Goal: Information Seeking & Learning: Learn about a topic

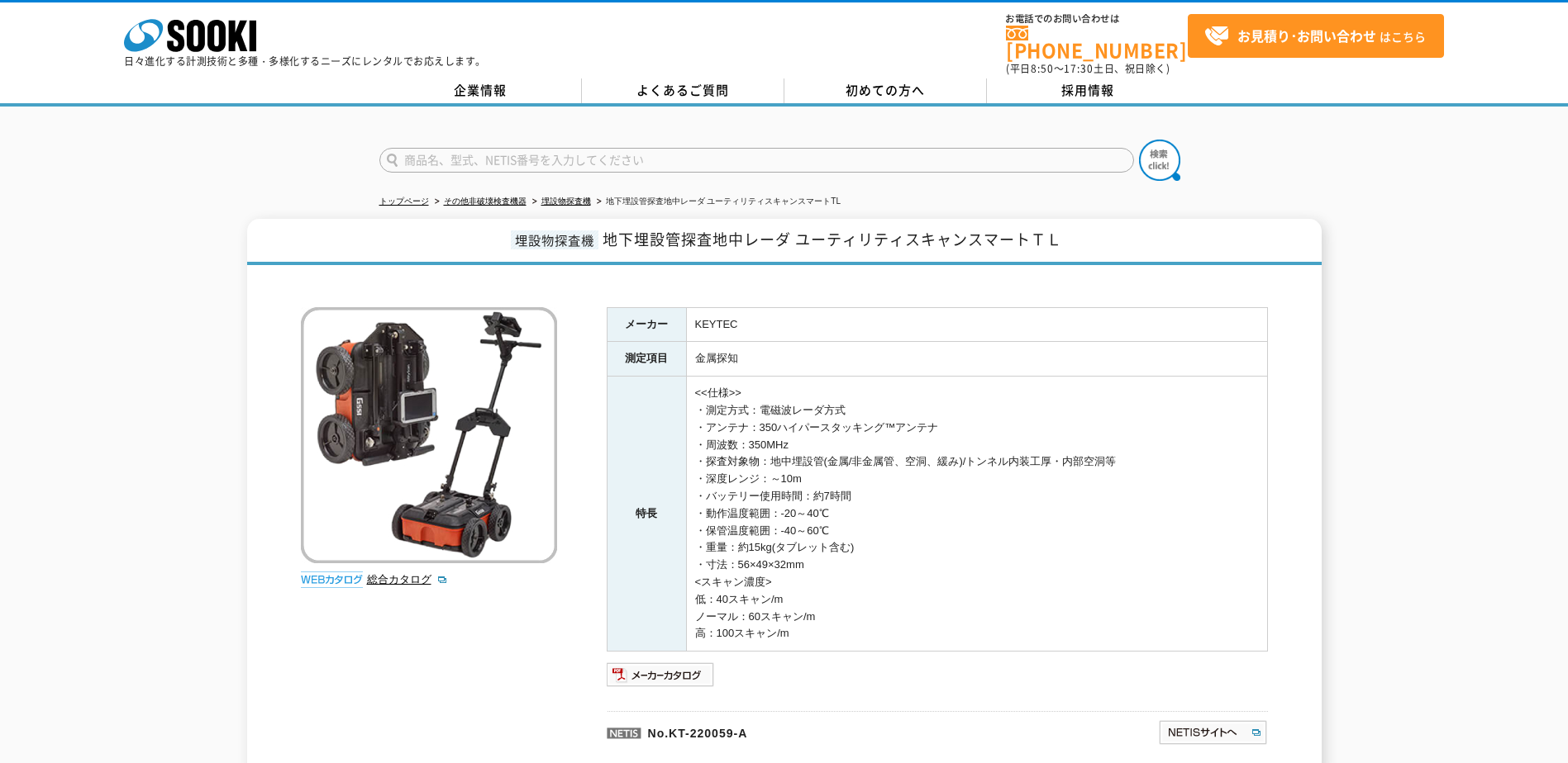
click at [796, 575] on td "<<仕様>> ・測定方式：電磁波レーダ方式 ・アンテナ：350ハイパースタッキング™アンテナ ・周波数：350MHz ・探査対象物：地中埋設管(金属/非金属管…" at bounding box center [976, 514] width 581 height 275
drag, startPoint x: 758, startPoint y: 581, endPoint x: 772, endPoint y: 604, distance: 26.9
click at [772, 604] on td "<<仕様>> ・測定方式：電磁波レーダ方式 ・アンテナ：350ハイパースタッキング™アンテナ ・周波数：350MHz ・探査対象物：地中埋設管(金属/非金属管…" at bounding box center [976, 514] width 581 height 275
drag, startPoint x: 772, startPoint y: 604, endPoint x: 779, endPoint y: 609, distance: 8.6
click at [779, 609] on td "<<仕様>> ・測定方式：電磁波レーダ方式 ・アンテナ：350ハイパースタッキング™アンテナ ・周波数：350MHz ・探査対象物：地中埋設管(金属/非金属管…" at bounding box center [976, 514] width 581 height 275
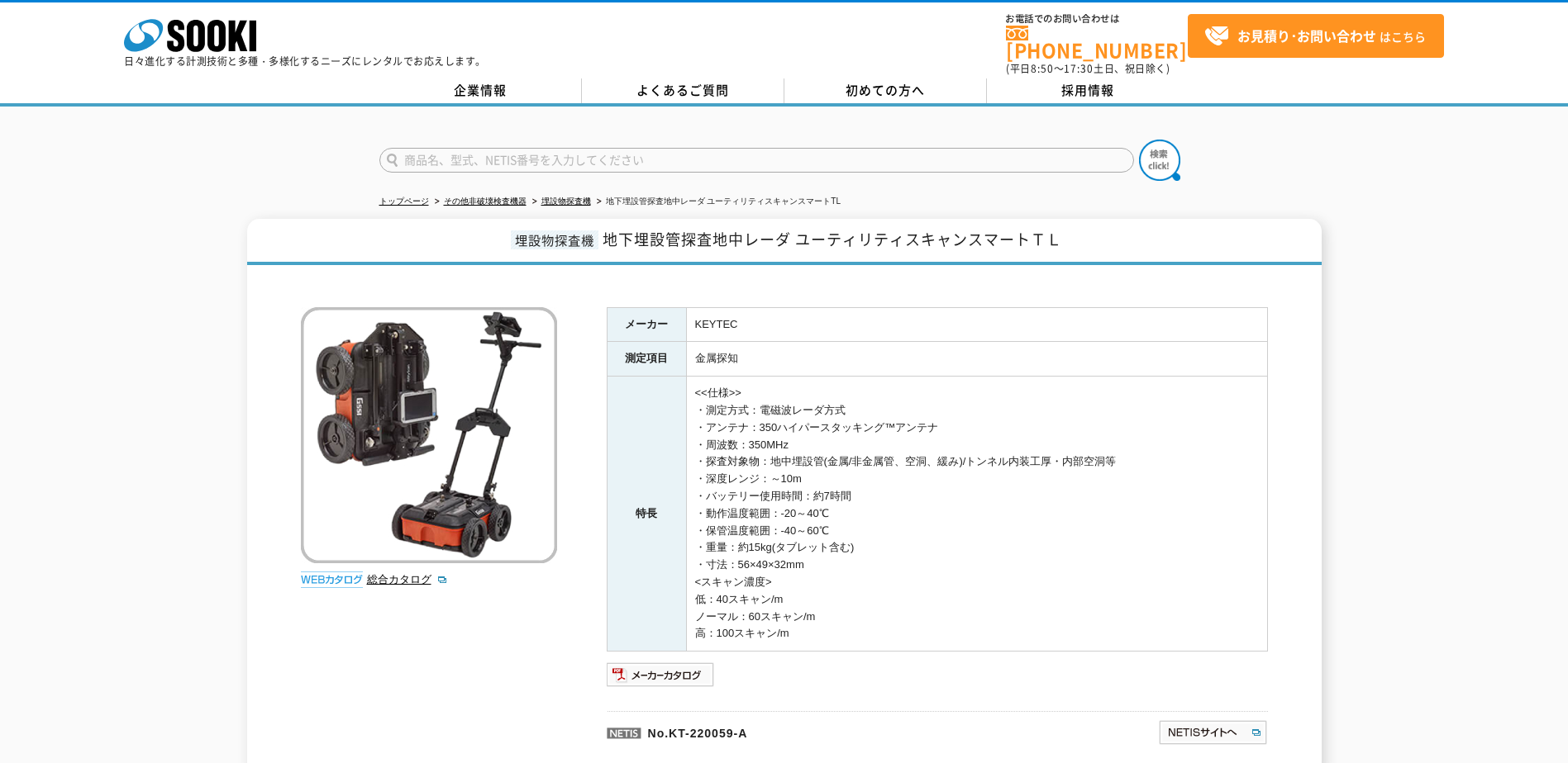
drag, startPoint x: 779, startPoint y: 609, endPoint x: 808, endPoint y: 625, distance: 33.1
click at [808, 625] on td "<<仕様>> ・測定方式：電磁波レーダ方式 ・アンテナ：350ハイパースタッキング™アンテナ ・周波数：350MHz ・探査対象物：地中埋設管(金属/非金属管…" at bounding box center [976, 514] width 581 height 275
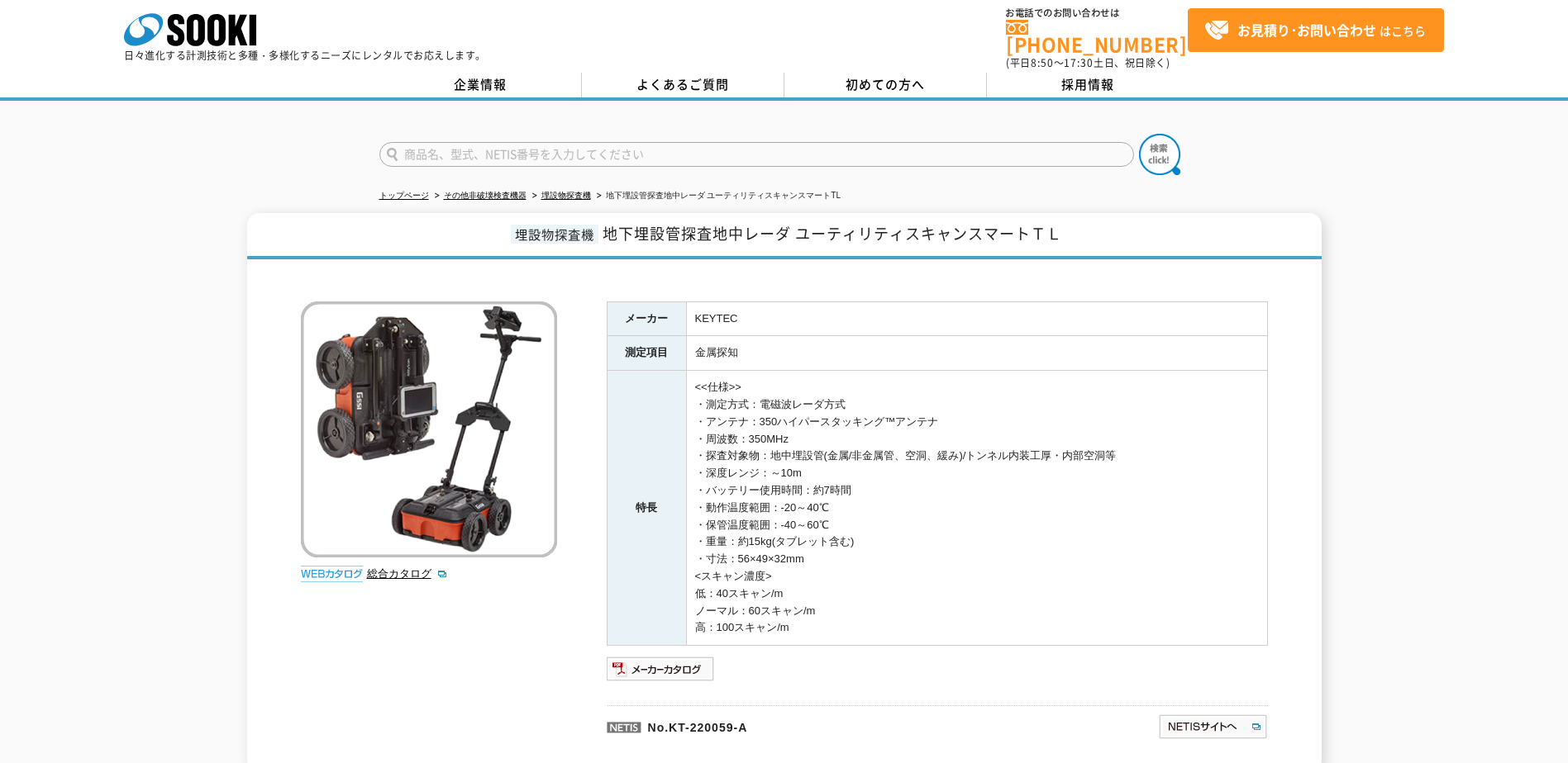
scroll to position [174, 0]
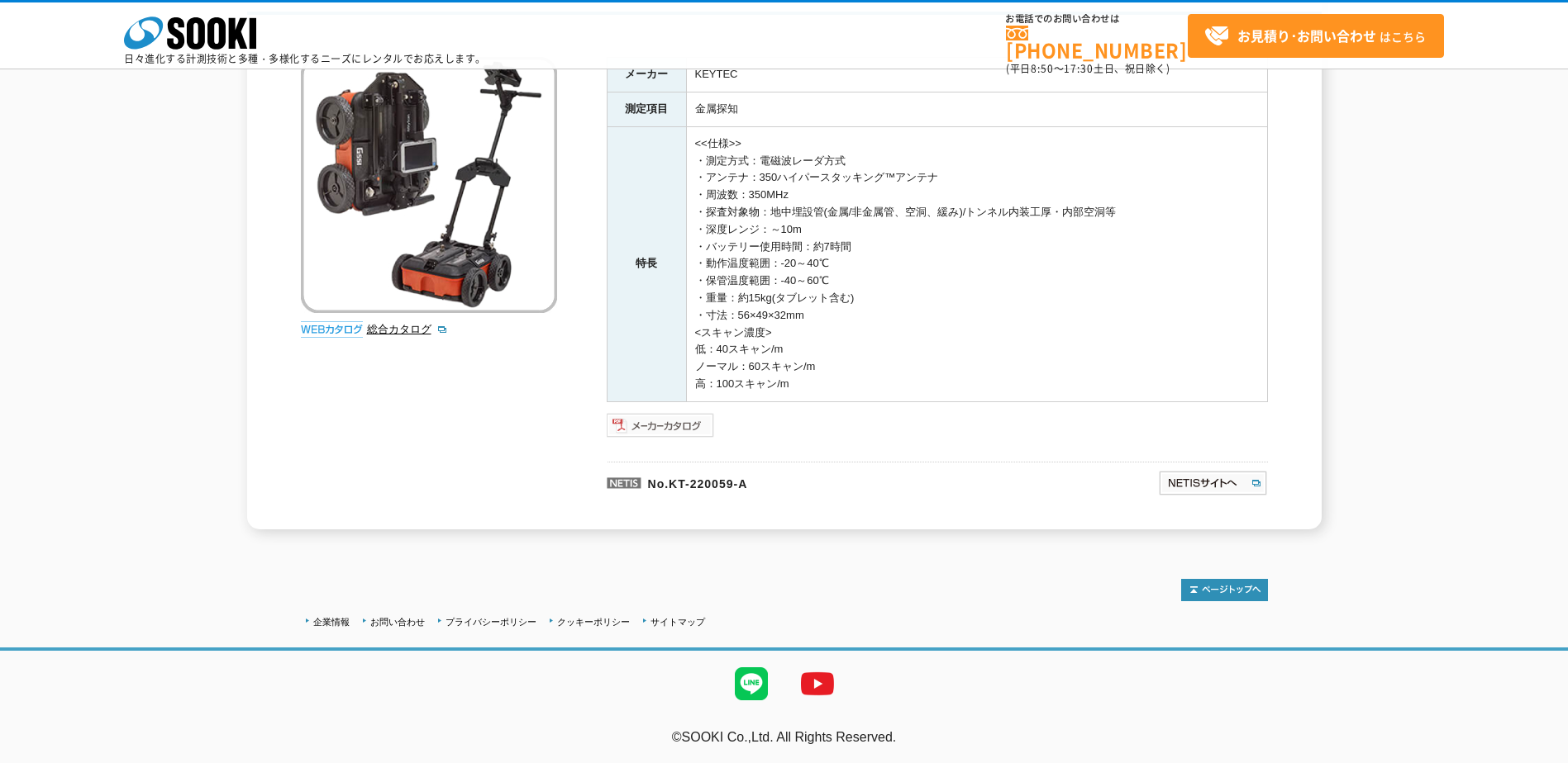
click at [681, 433] on img at bounding box center [661, 425] width 108 height 27
